Goal: Book appointment/travel/reservation

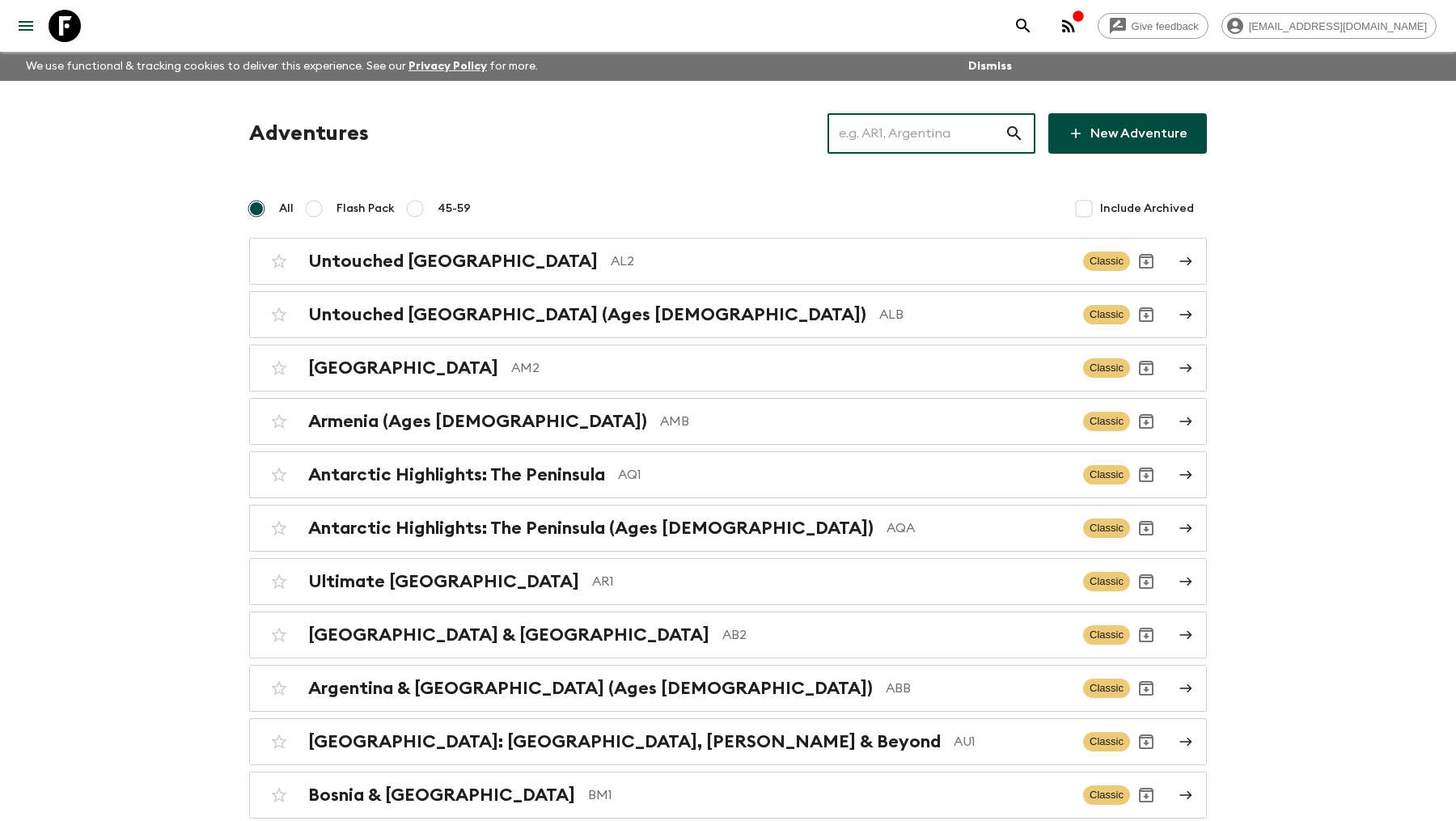
click at [912, 126] on input "text" at bounding box center [916, 133] width 177 height 46
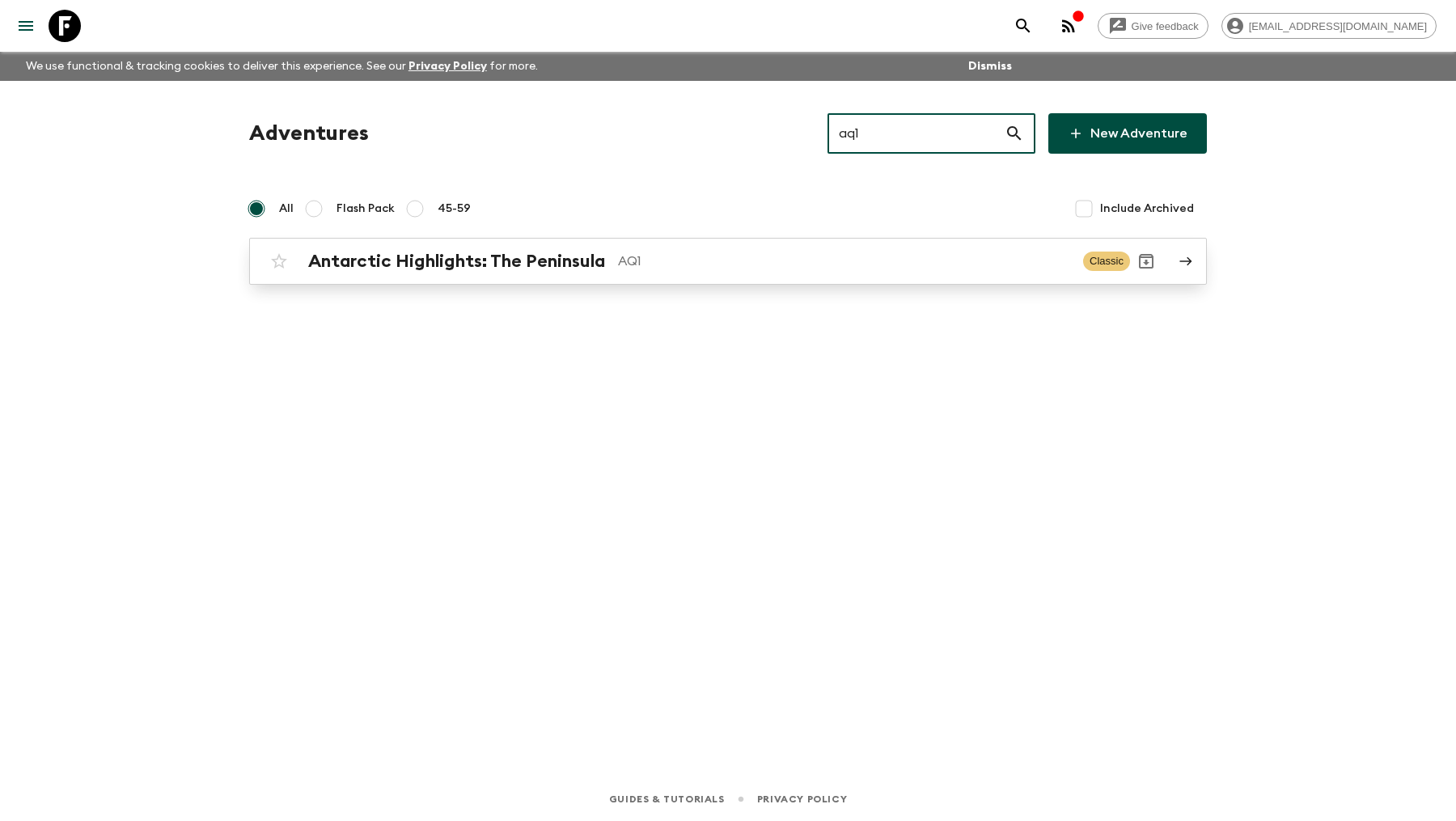
type input "aq1"
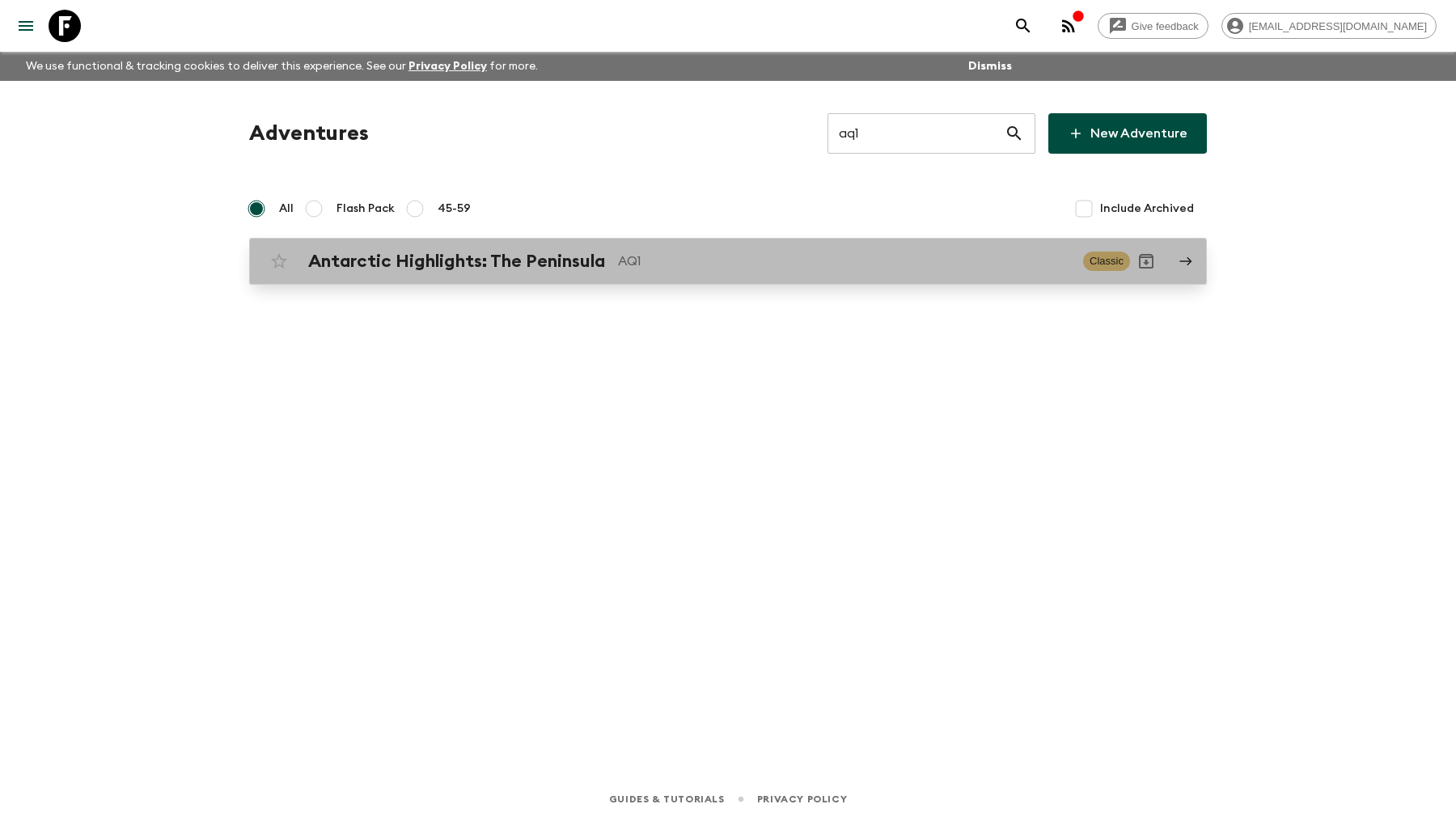
click at [561, 259] on h2 "Antarctic Highlights: The Peninsula" at bounding box center [456, 261] width 297 height 21
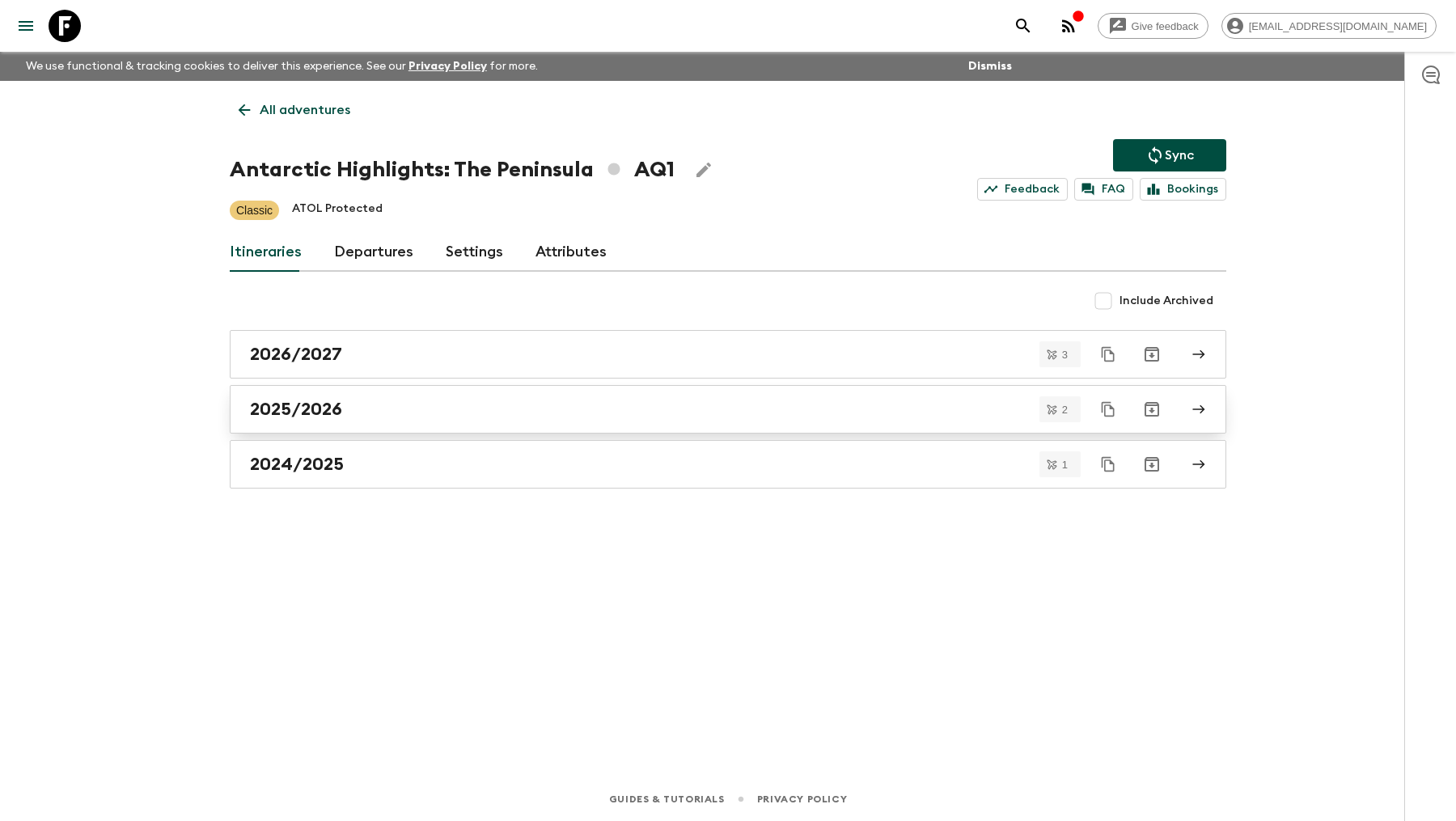
click at [430, 405] on div "2025/2026" at bounding box center [713, 409] width 925 height 21
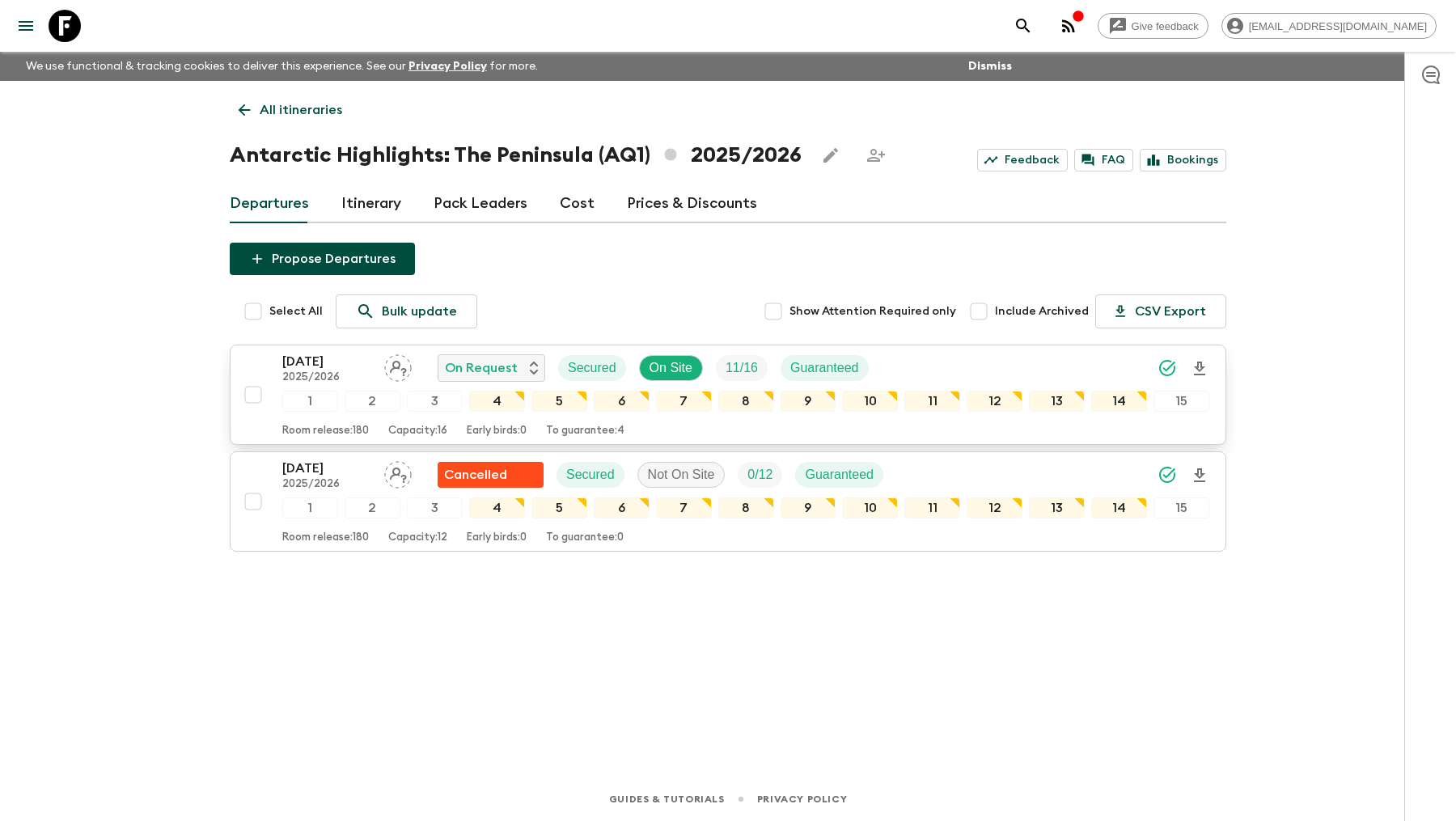
click at [304, 369] on p "[DATE]" at bounding box center [326, 361] width 89 height 20
